Goal: Transaction & Acquisition: Purchase product/service

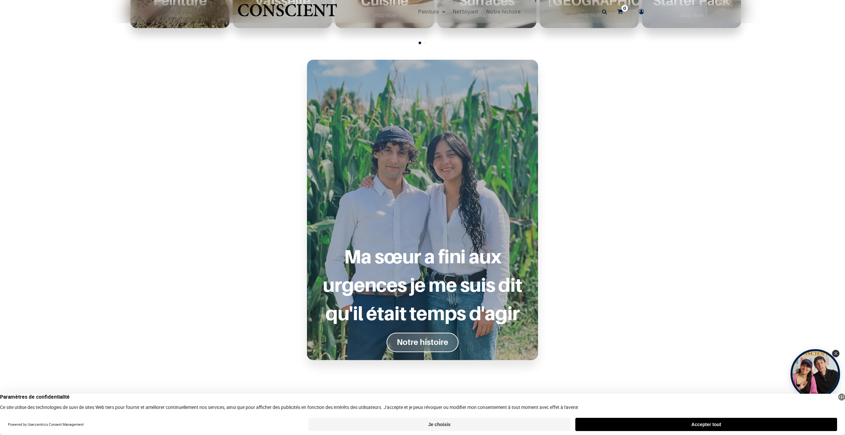
scroll to position [568, 0]
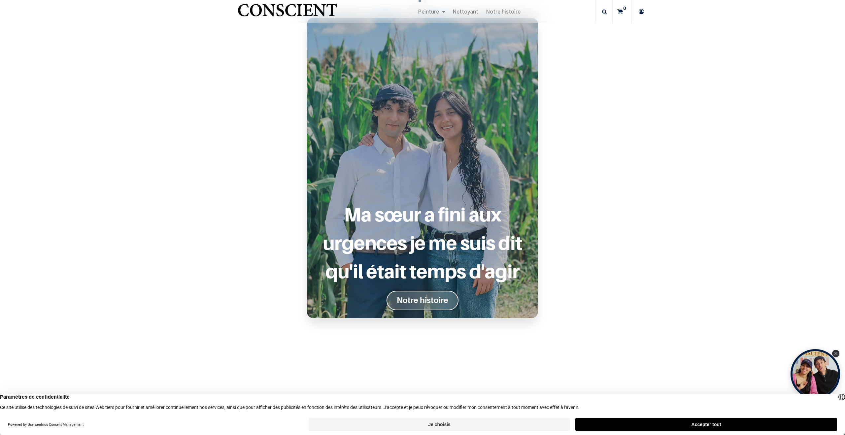
click at [431, 298] on font "Notre histoire" at bounding box center [423, 301] width 52 height 10
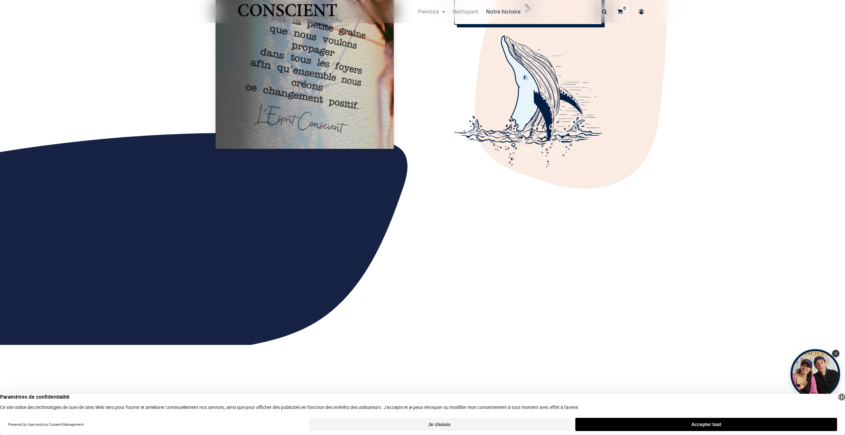
scroll to position [635, 0]
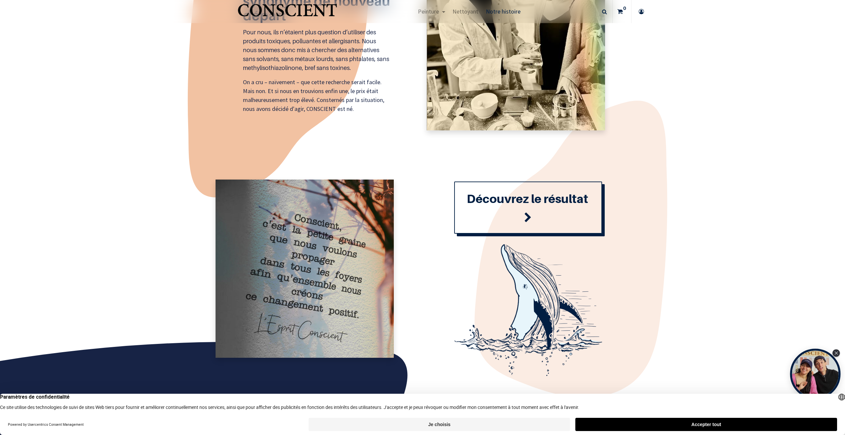
click at [796, 376] on div "Open Tolstoy widget" at bounding box center [815, 374] width 51 height 51
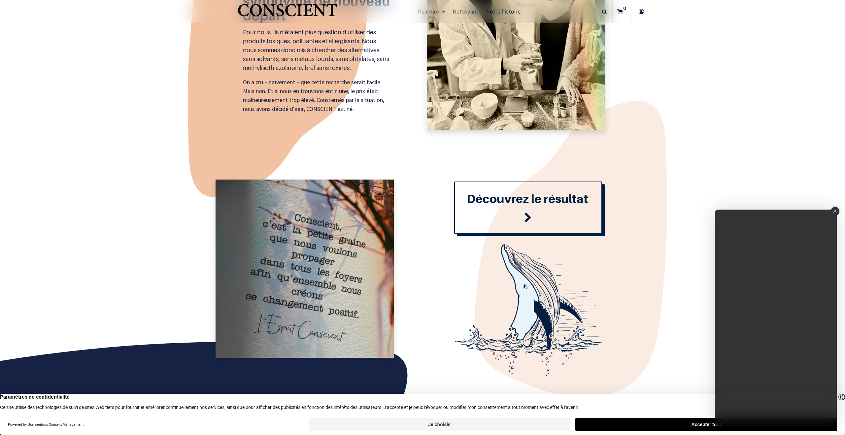
click at [836, 211] on icon "Close" at bounding box center [835, 211] width 4 height 3
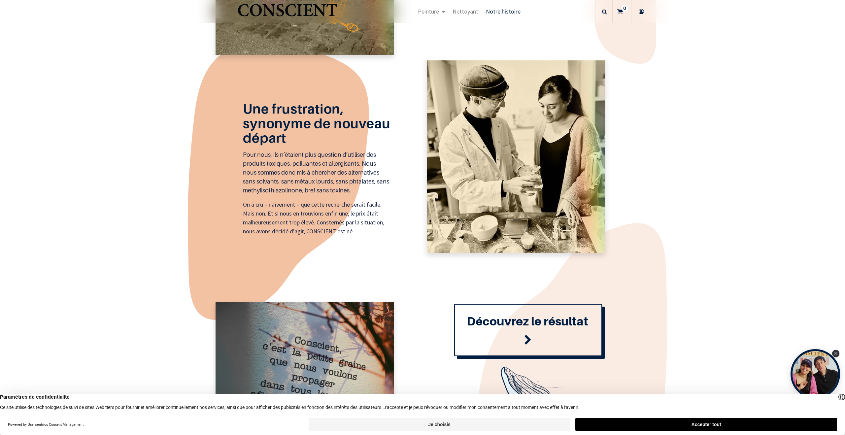
scroll to position [0, 0]
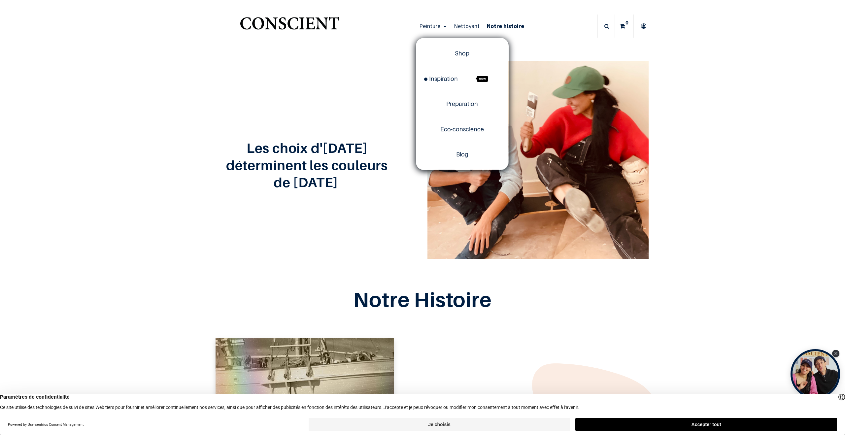
click at [432, 28] on span "Peinture" at bounding box center [429, 26] width 21 height 8
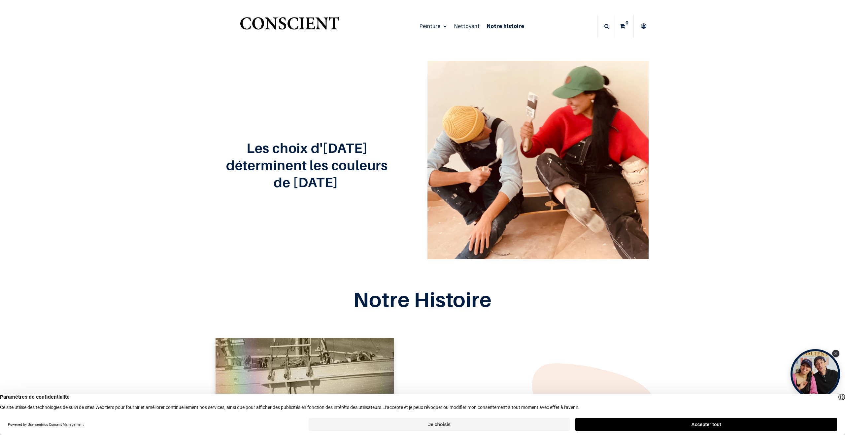
click at [298, 20] on img "Logo of Conscient" at bounding box center [290, 26] width 102 height 26
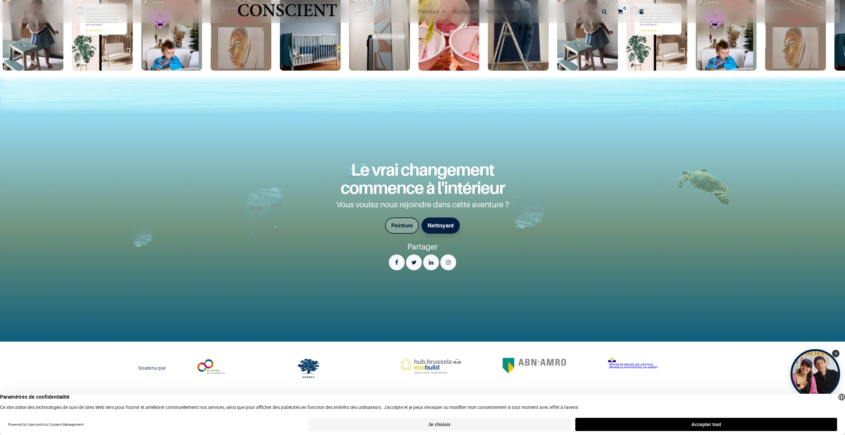
scroll to position [1599, 0]
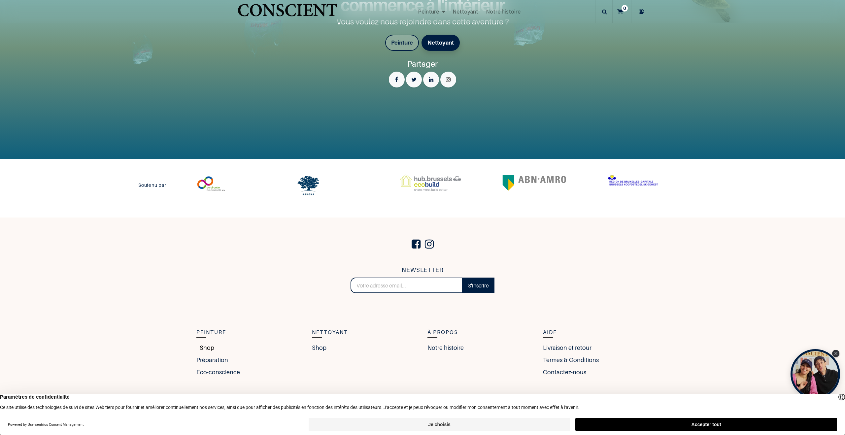
click at [202, 347] on link "Shop" at bounding box center [205, 347] width 18 height 9
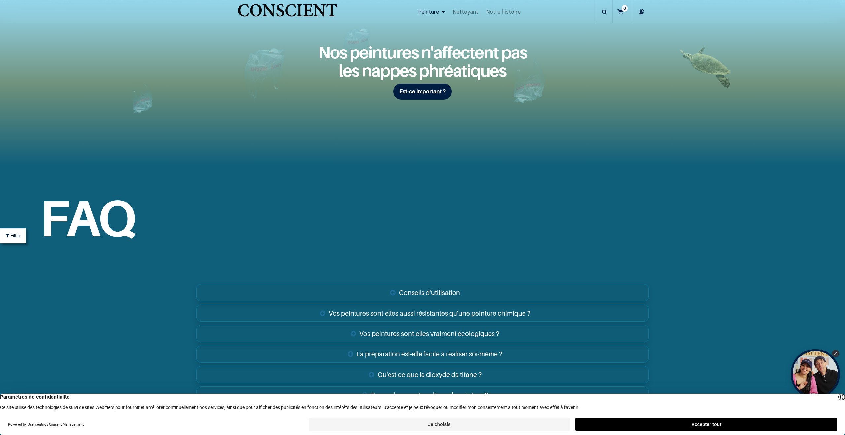
scroll to position [2476, 0]
